Goal: Task Accomplishment & Management: Complete application form

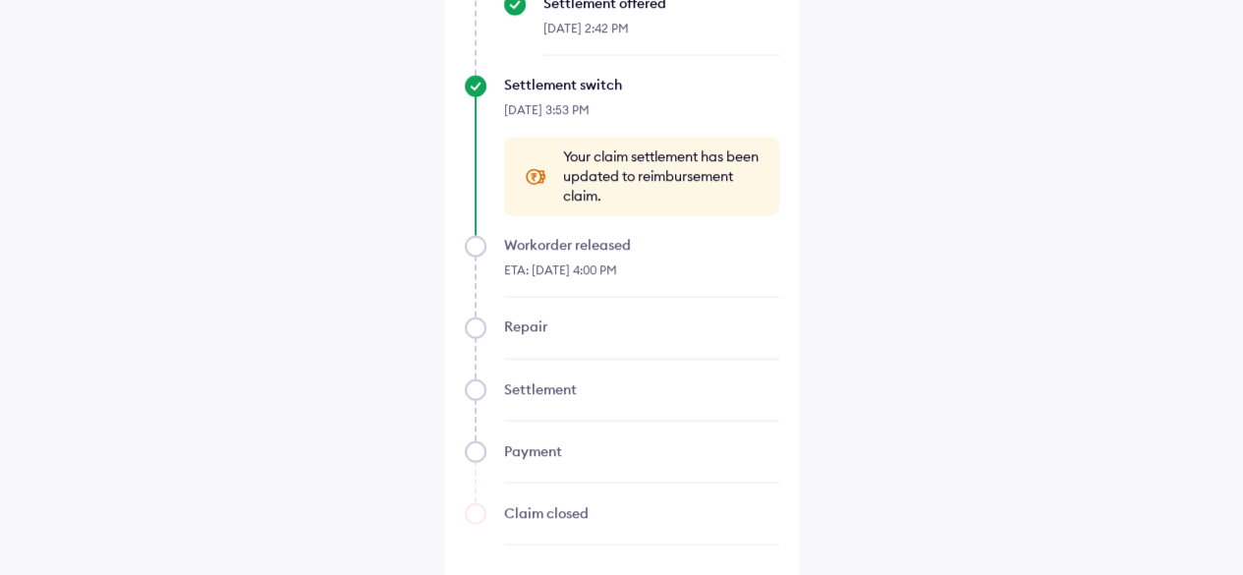
scroll to position [2270, 0]
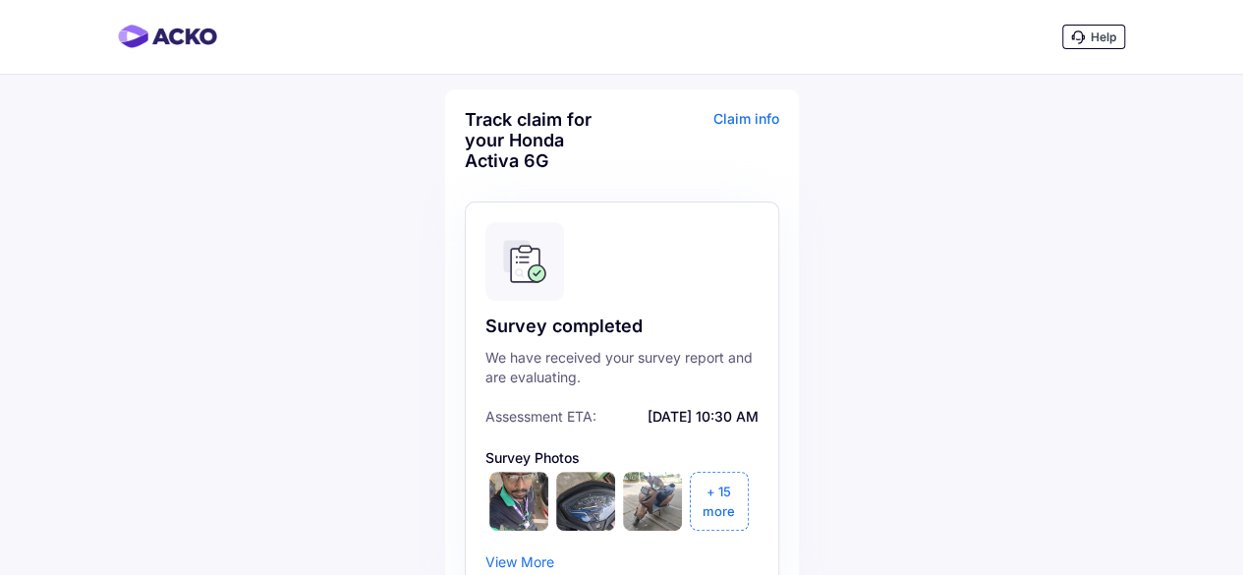
click at [159, 47] on img at bounding box center [167, 37] width 99 height 24
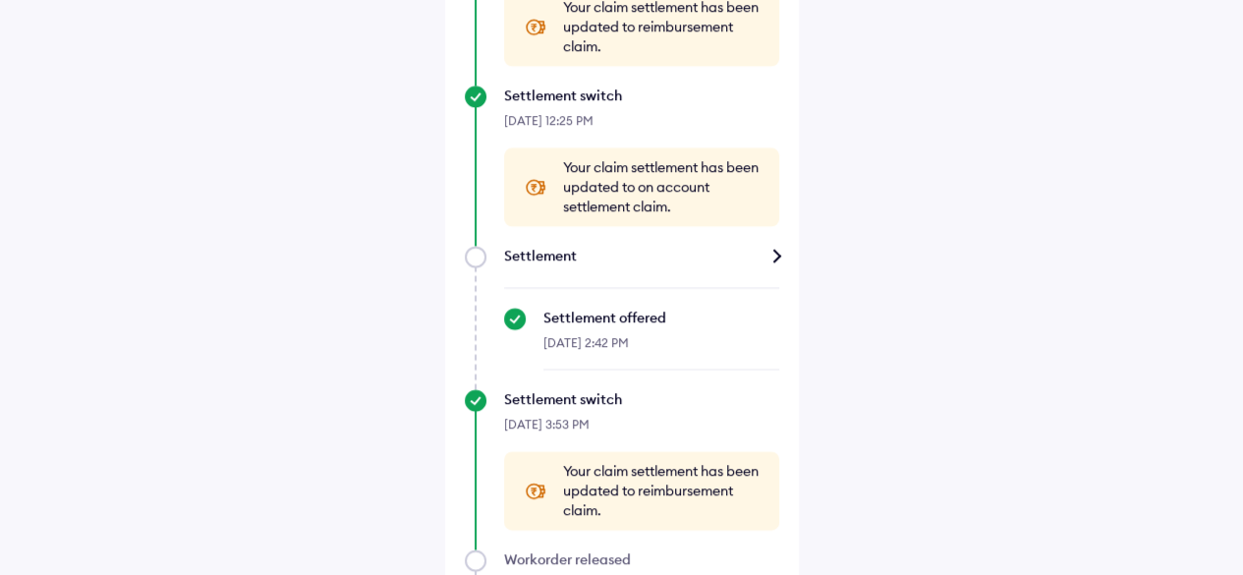
scroll to position [2245, 0]
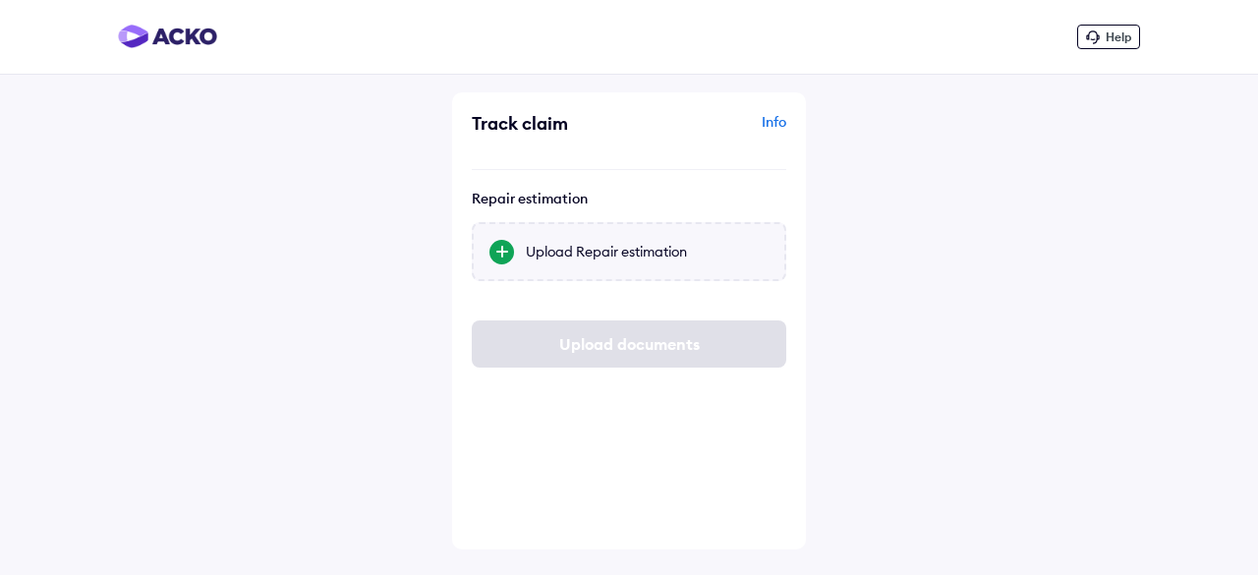
click at [581, 258] on div "Upload Repair estimation" at bounding box center [647, 252] width 243 height 20
click at [0, 0] on input "Upload Repair estimation" at bounding box center [0, 0] width 0 height 0
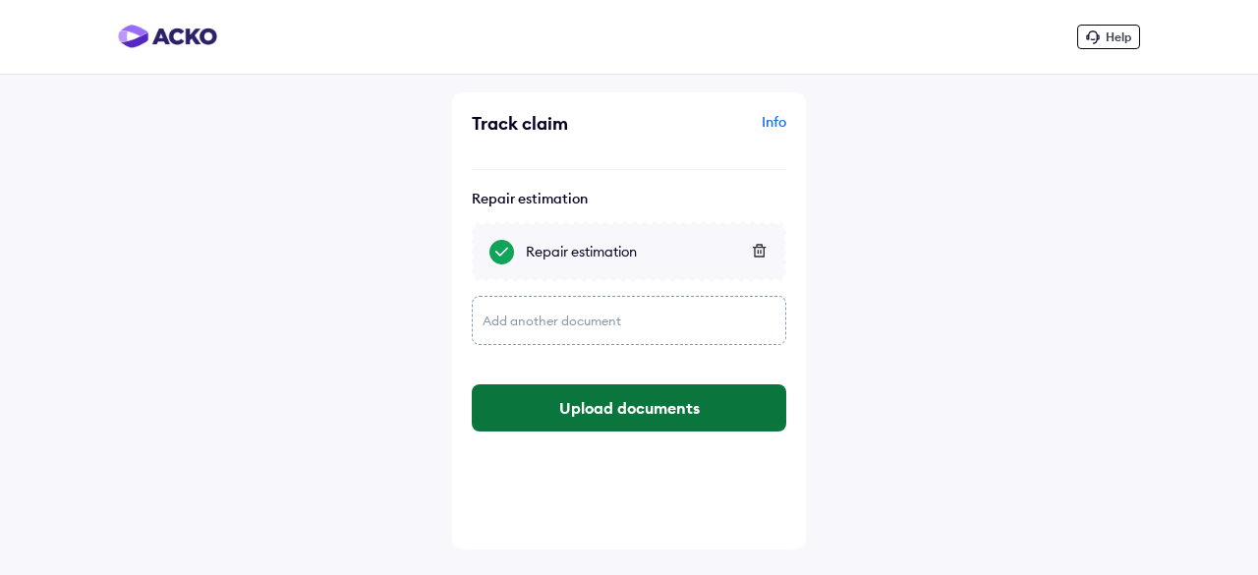
click at [644, 402] on button "Upload documents" at bounding box center [629, 407] width 314 height 47
